Goal: Transaction & Acquisition: Purchase product/service

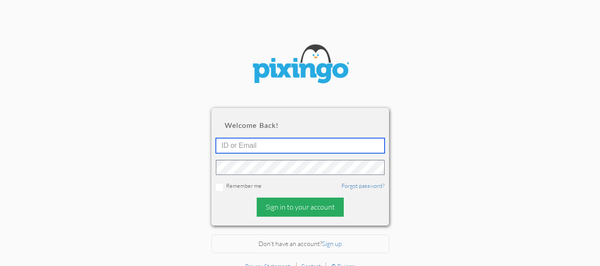
type input "[EMAIL_ADDRESS][DOMAIN_NAME]"
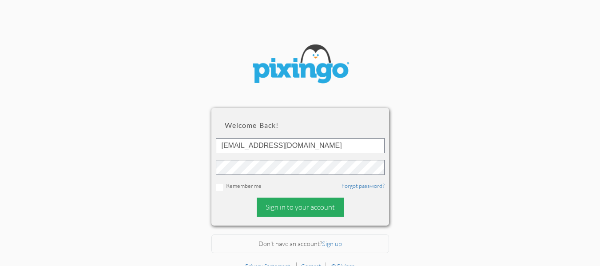
click at [288, 204] on div "Sign in to your account" at bounding box center [300, 207] width 87 height 19
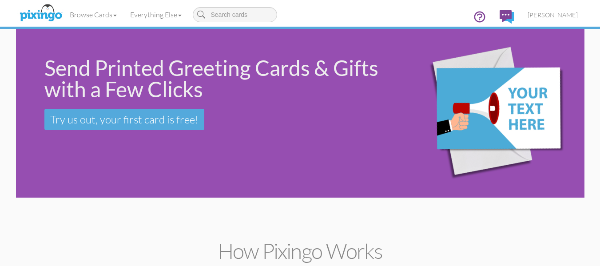
click at [136, 161] on div "Send Printed Greeting Cards & Gifts with a Few Clicks Try us out, your first ca…" at bounding box center [300, 113] width 568 height 169
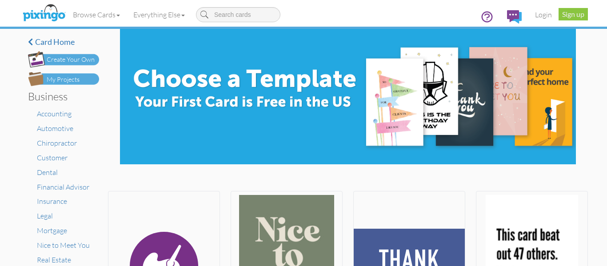
click at [82, 79] on img at bounding box center [63, 79] width 71 height 14
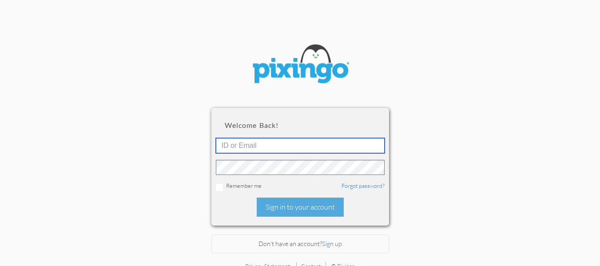
type input "[EMAIL_ADDRESS][DOMAIN_NAME]"
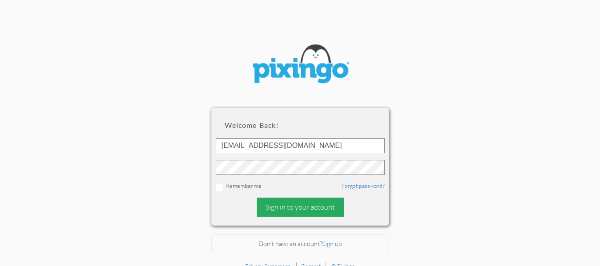
click at [294, 207] on div "Sign in to your account" at bounding box center [300, 207] width 87 height 19
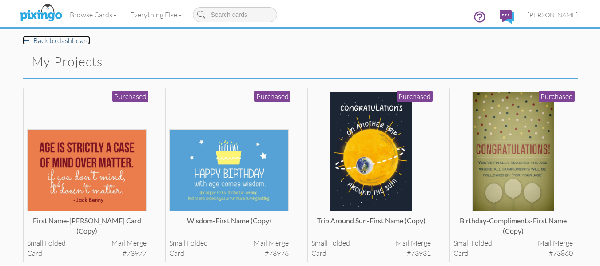
click at [56, 38] on link "Back to dashboard" at bounding box center [56, 40] width 67 height 9
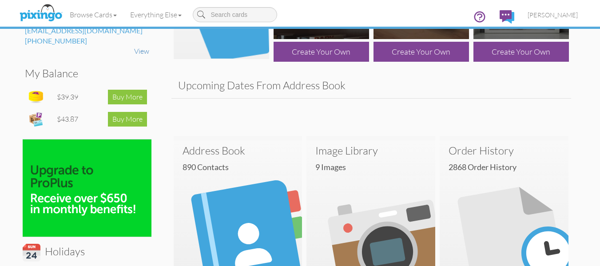
scroll to position [79, 0]
